Goal: Information Seeking & Learning: Learn about a topic

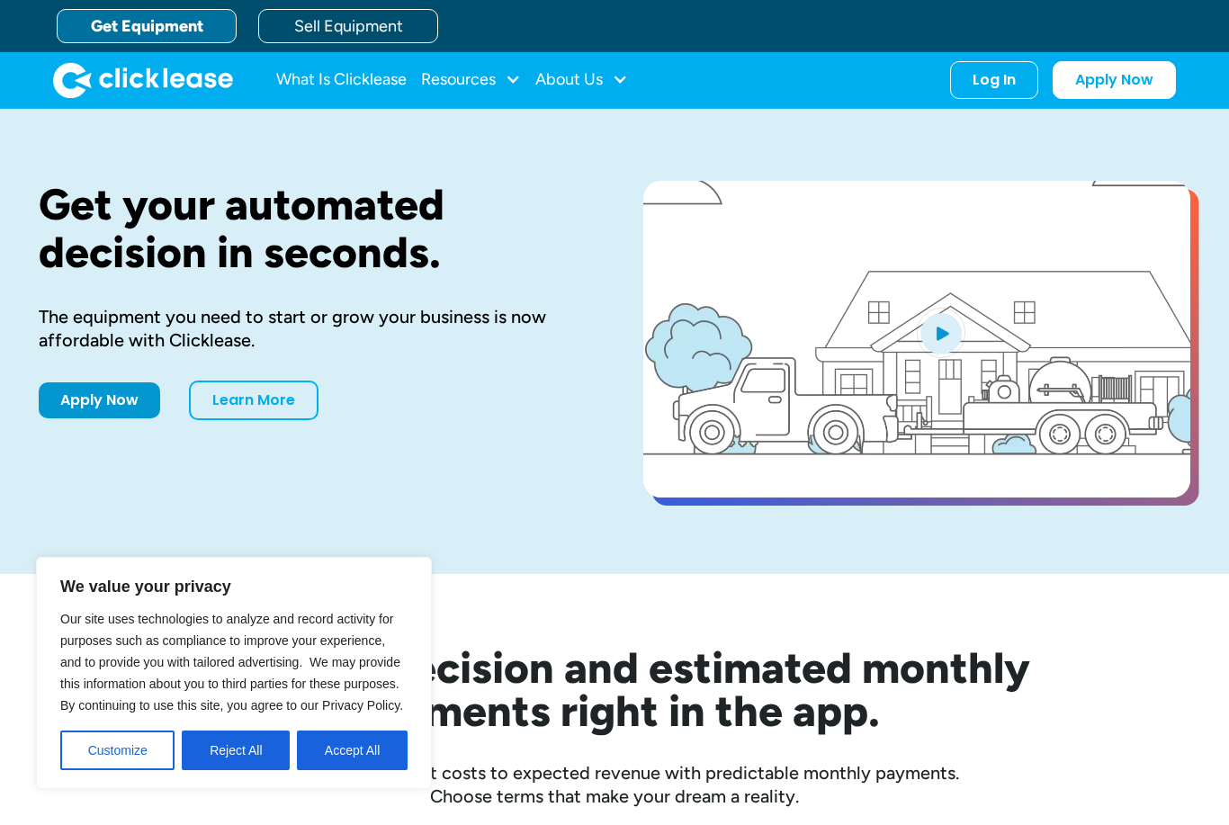
click at [247, 745] on button "Reject All" at bounding box center [236, 751] width 108 height 40
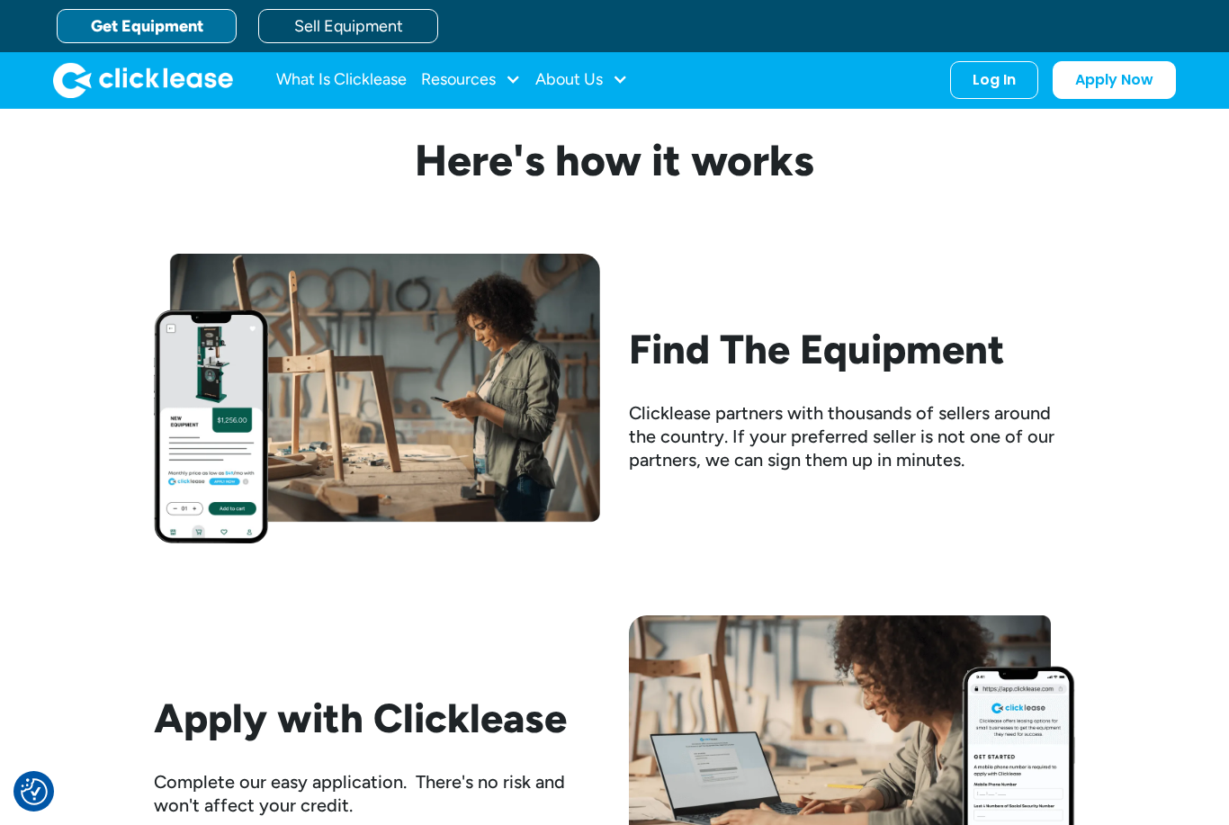
scroll to position [1584, 0]
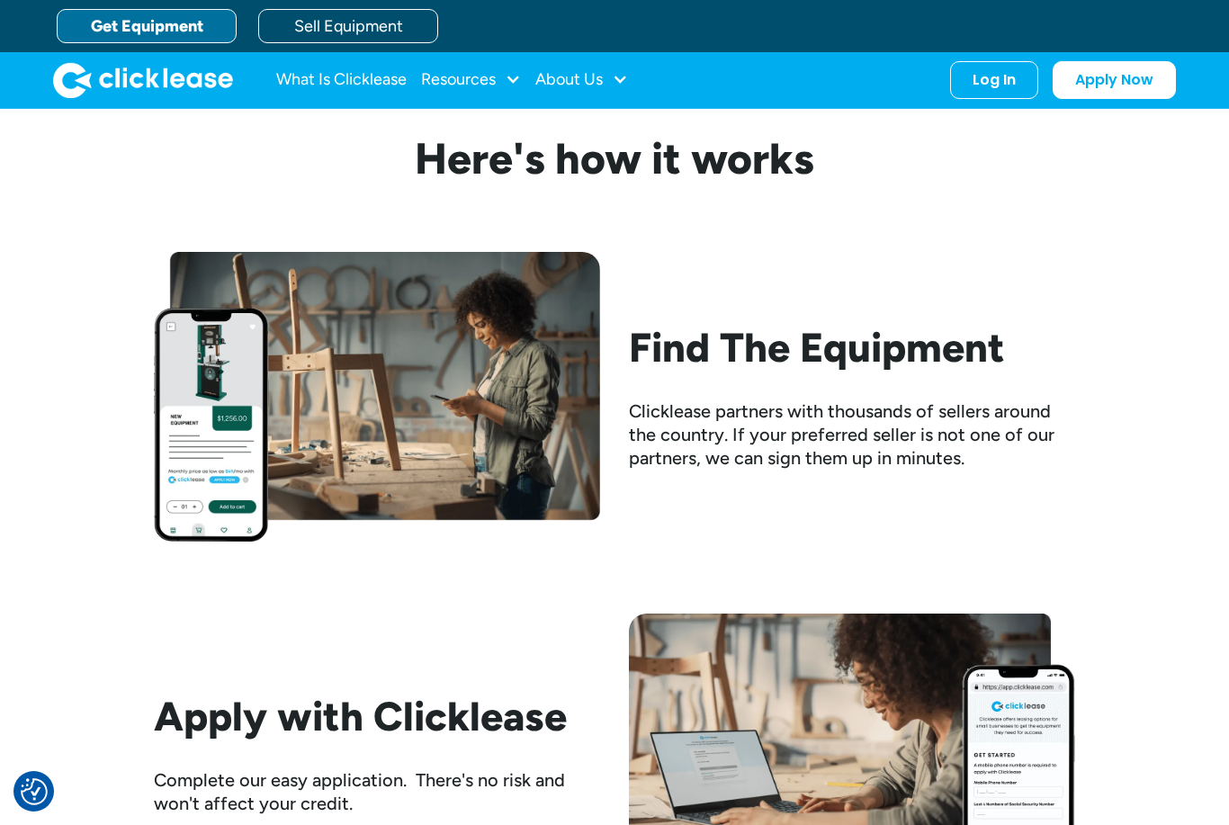
click at [621, 80] on div at bounding box center [620, 79] width 16 height 16
click at [501, 72] on div "Resources" at bounding box center [471, 80] width 100 height 36
click at [448, 237] on link "FAQs" at bounding box center [473, 237] width 85 height 33
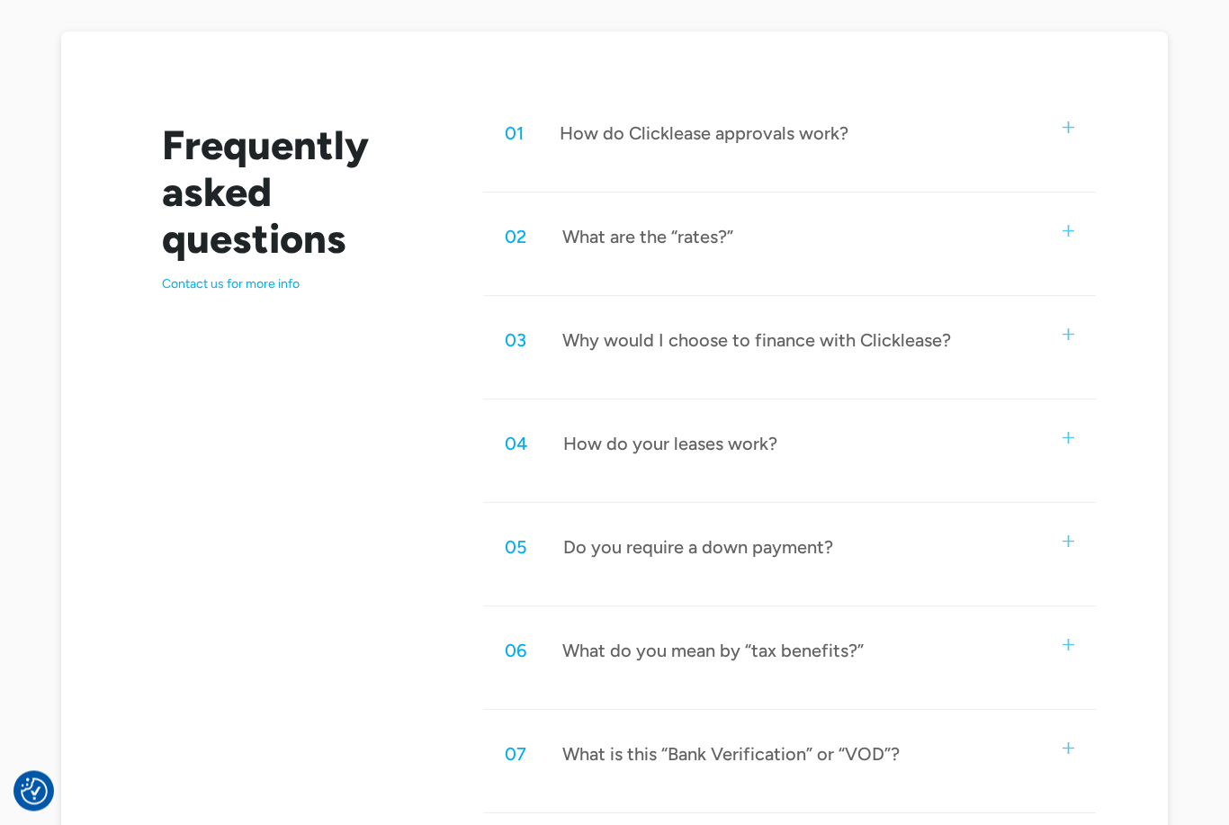
scroll to position [886, 0]
click at [831, 543] on div "05 Do you require a down payment?" at bounding box center [789, 546] width 613 height 59
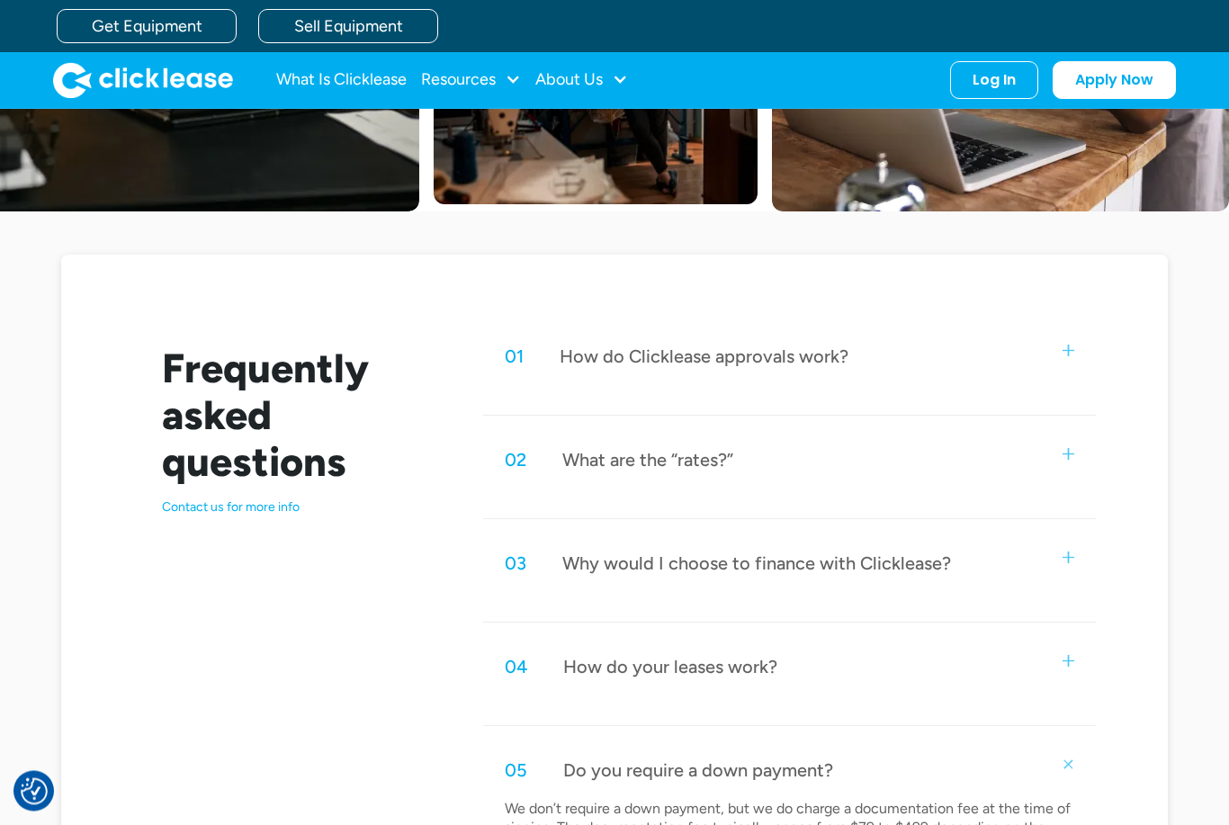
click at [816, 365] on div "How do Clicklease approvals work?" at bounding box center [704, 357] width 289 height 23
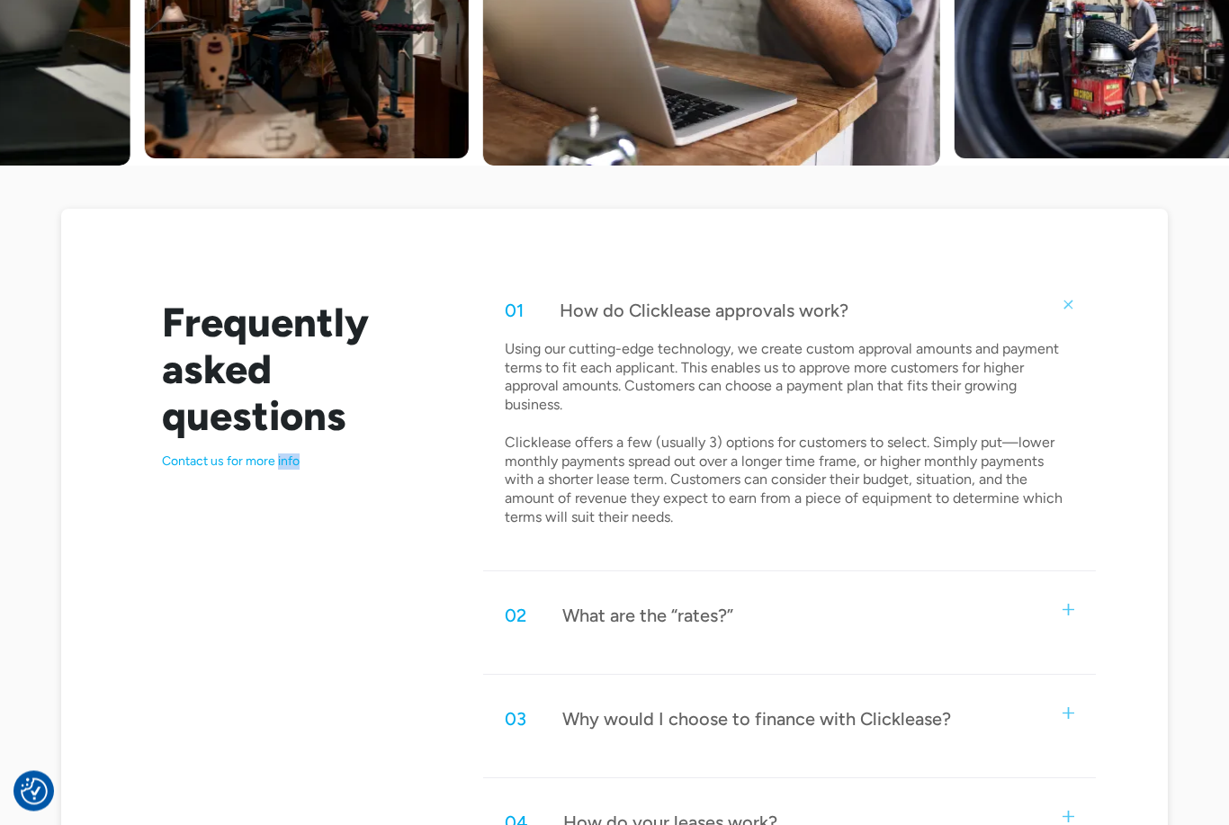
scroll to position [712, 0]
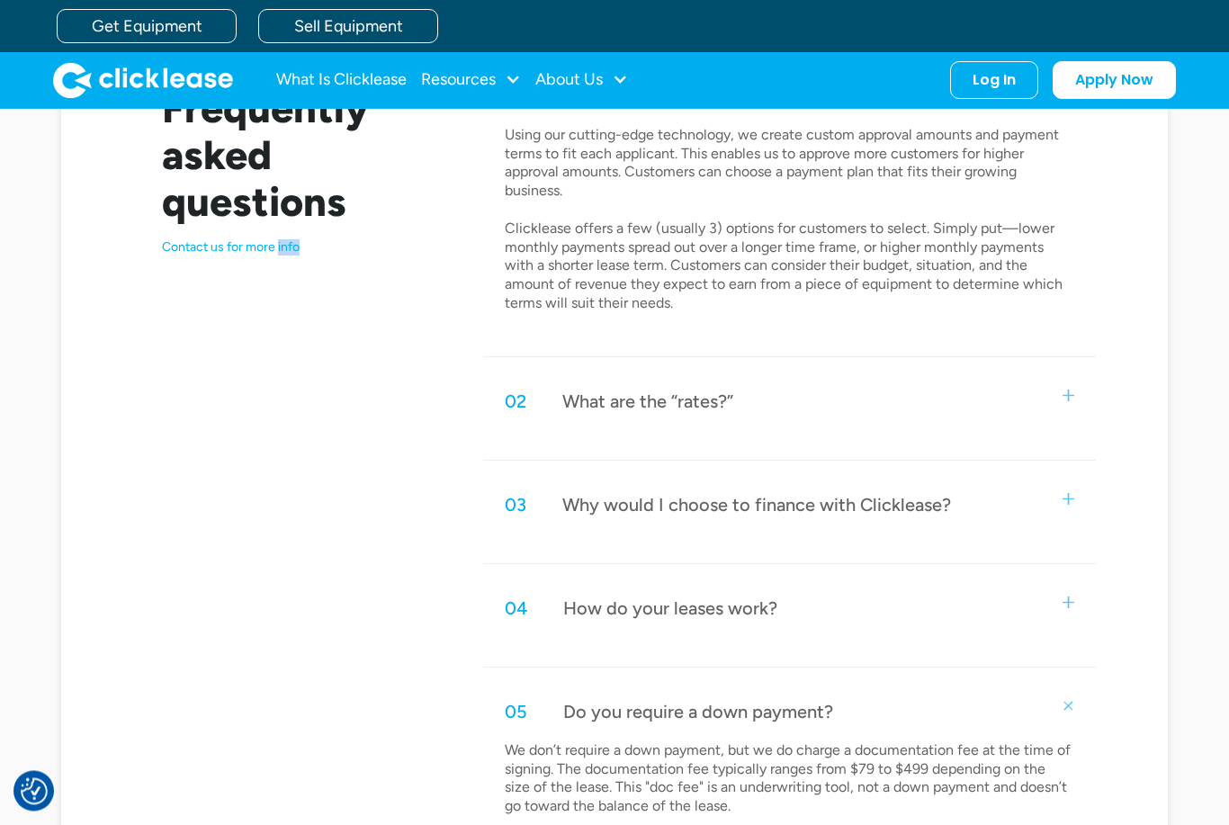
click at [907, 494] on div "Why would I choose to finance with Clicklease?" at bounding box center [756, 505] width 389 height 23
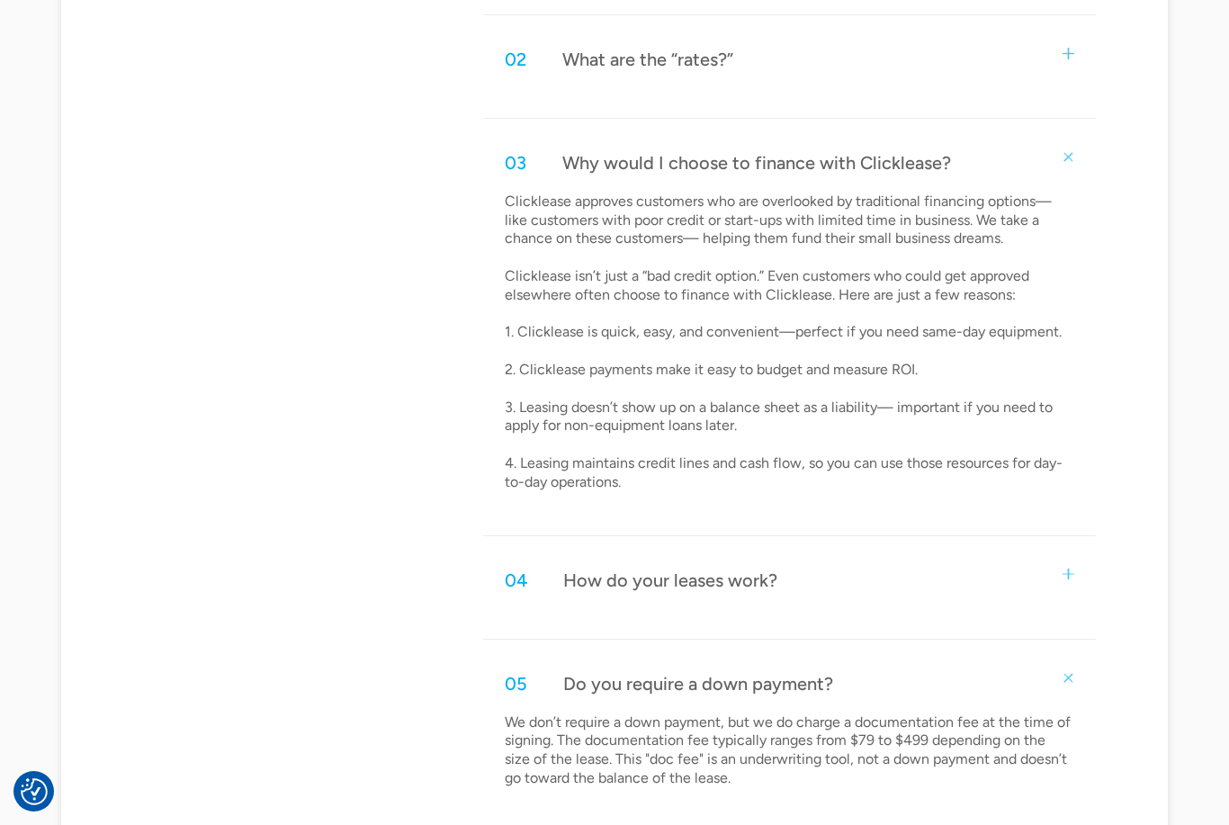
scroll to position [1323, 0]
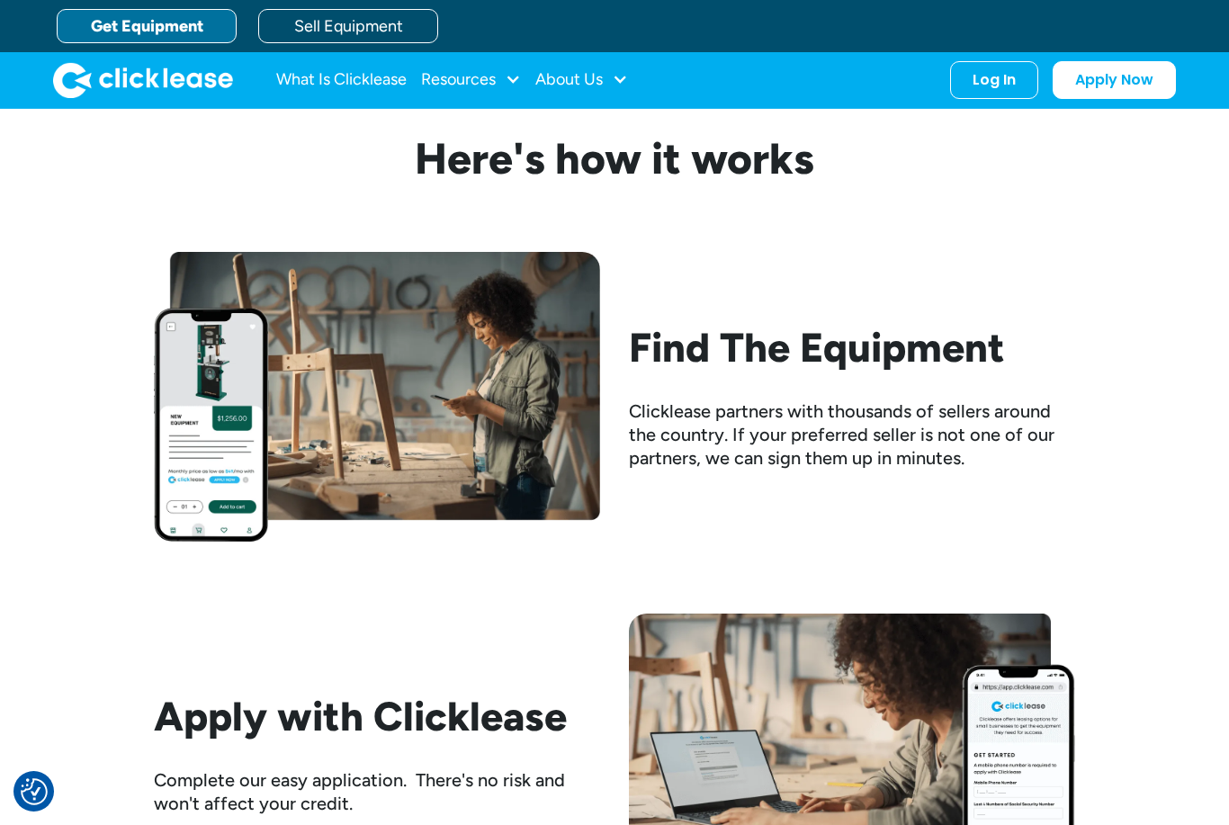
click at [621, 86] on div at bounding box center [620, 79] width 16 height 16
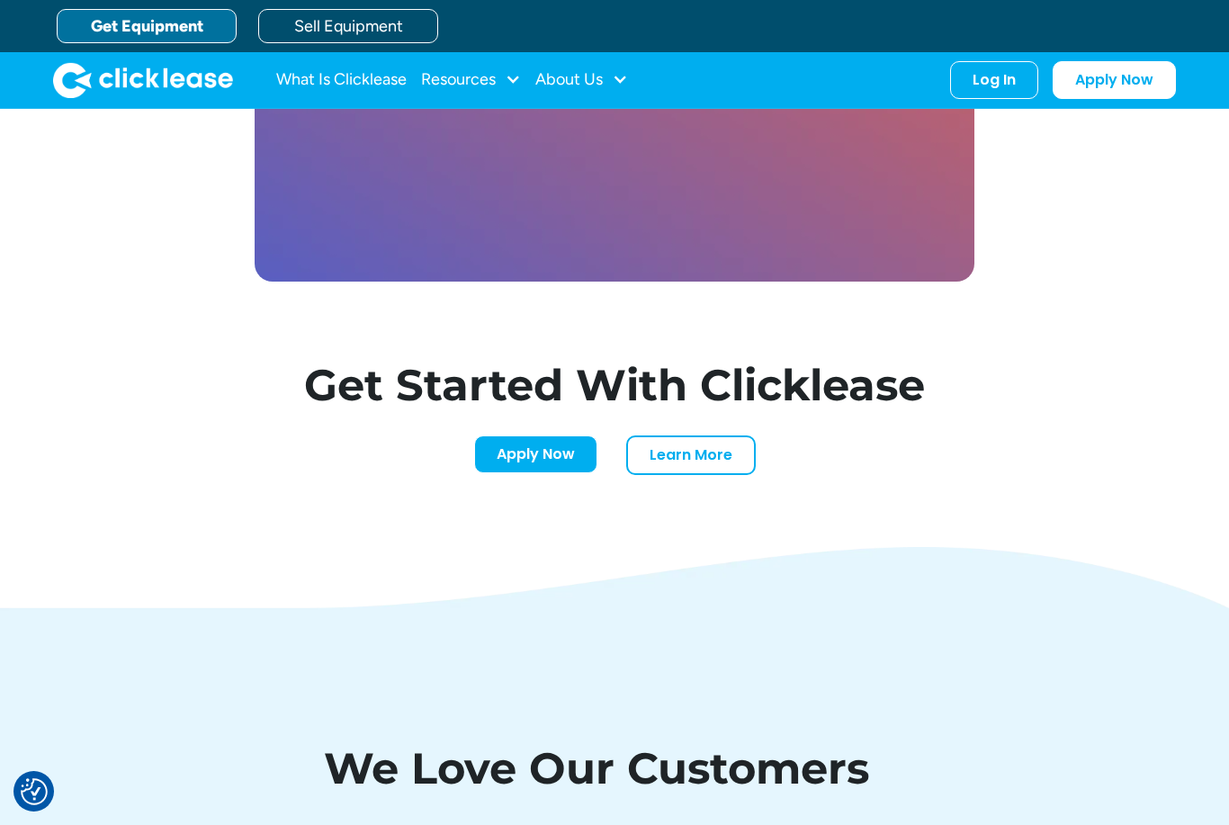
scroll to position [5338, 0]
